Goal: Find specific page/section: Find specific page/section

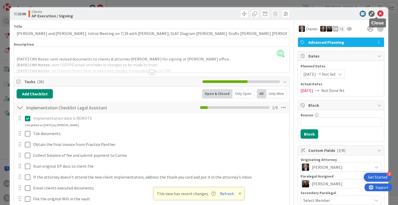
click at [378, 14] on icon at bounding box center [380, 14] width 6 height 6
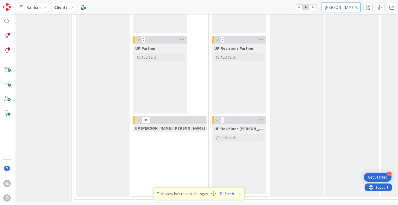
drag, startPoint x: 341, startPoint y: 8, endPoint x: 320, endPoint y: 8, distance: 21.0
drag, startPoint x: 320, startPoint y: 8, endPoint x: 316, endPoint y: 8, distance: 4.4
click at [316, 8] on div "Kanban Clients 1x 2x 3x [PERSON_NAME]" at bounding box center [206, 7] width 384 height 14
type input "miles"
click at [224, 192] on button "Refresh" at bounding box center [227, 193] width 18 height 7
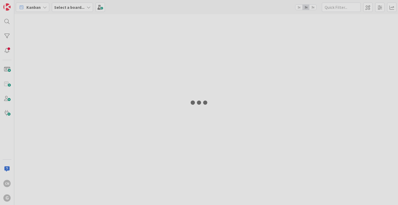
type input "miles"
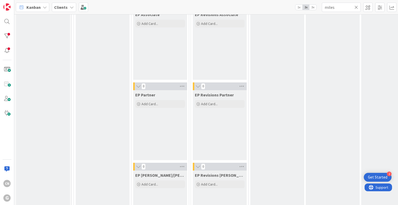
scroll to position [137, 0]
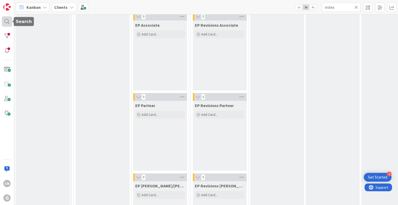
click at [4, 21] on div at bounding box center [7, 21] width 10 height 10
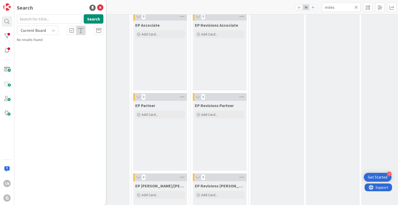
click at [39, 17] on input "text" at bounding box center [49, 18] width 65 height 9
type input "miles, mark"
click at [90, 19] on button "Search" at bounding box center [94, 18] width 20 height 9
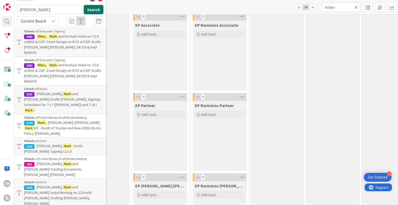
scroll to position [0, 0]
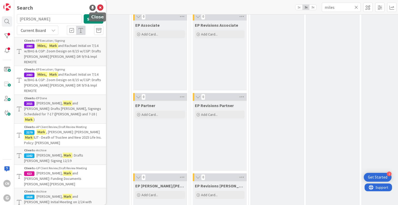
click at [97, 8] on icon at bounding box center [100, 8] width 6 height 6
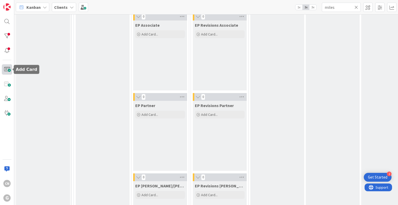
click at [5, 70] on span at bounding box center [7, 69] width 10 height 10
